Goal: Task Accomplishment & Management: Manage account settings

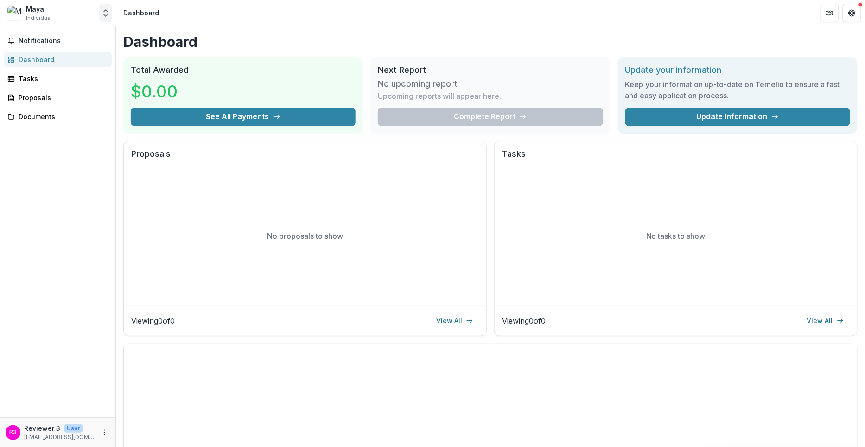
click at [110, 17] on button "Open entity switcher" at bounding box center [105, 13] width 13 height 19
click at [72, 75] on link "Contributor Portal" at bounding box center [57, 71] width 111 height 17
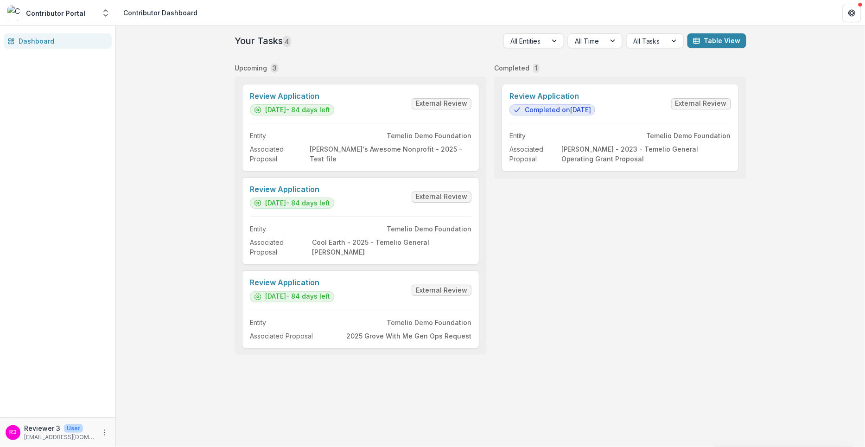
click at [94, 15] on div "Contributor Portal" at bounding box center [51, 13] width 88 height 15
click at [104, 14] on icon "Open entity switcher" at bounding box center [105, 12] width 9 height 9
click at [78, 47] on div "Maya" at bounding box center [57, 50] width 100 height 11
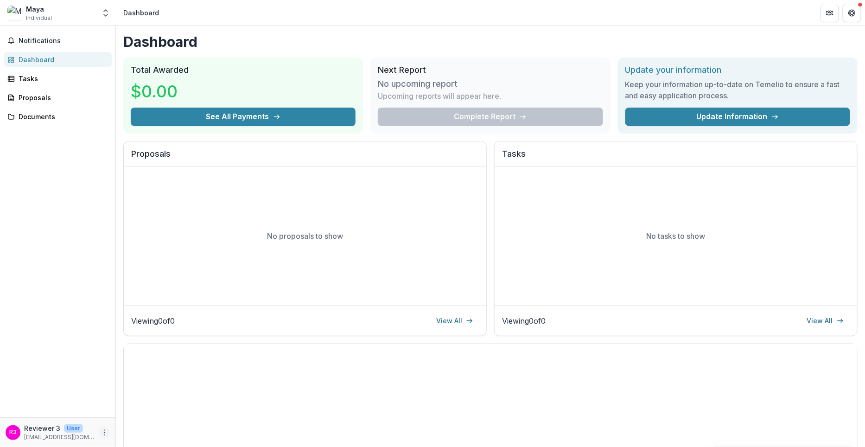
click at [106, 431] on icon "More" at bounding box center [104, 432] width 7 height 7
click at [143, 425] on button "Logout" at bounding box center [165, 427] width 99 height 15
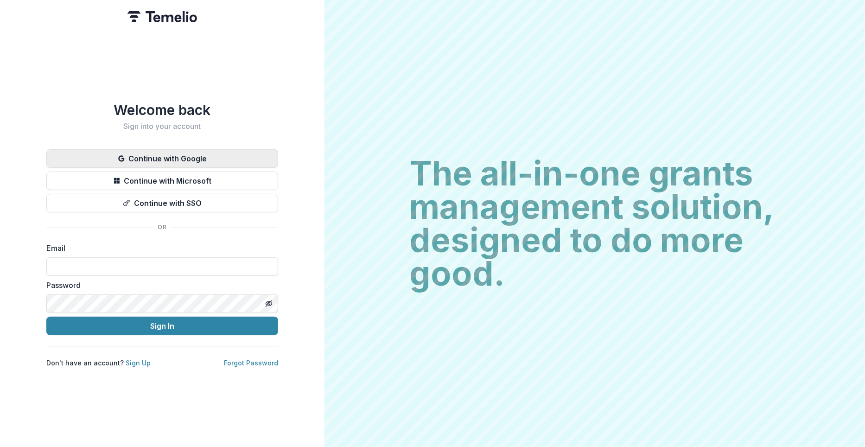
click at [193, 159] on button "Continue with Google" at bounding box center [162, 158] width 232 height 19
